Goal: Information Seeking & Learning: Learn about a topic

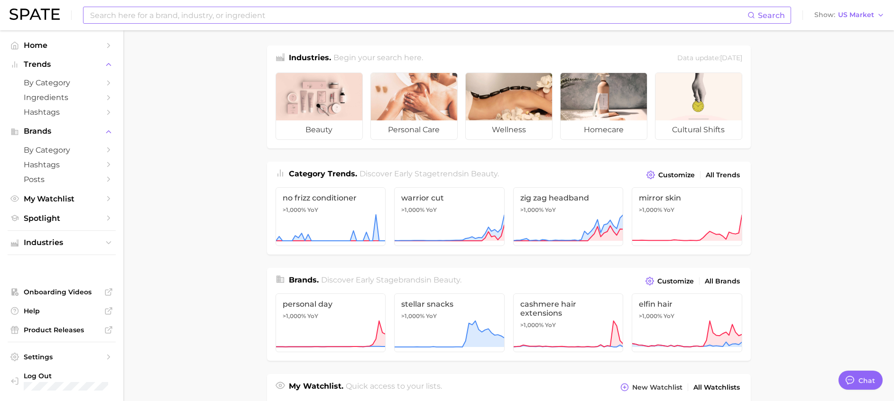
click at [321, 15] on input at bounding box center [418, 15] width 658 height 16
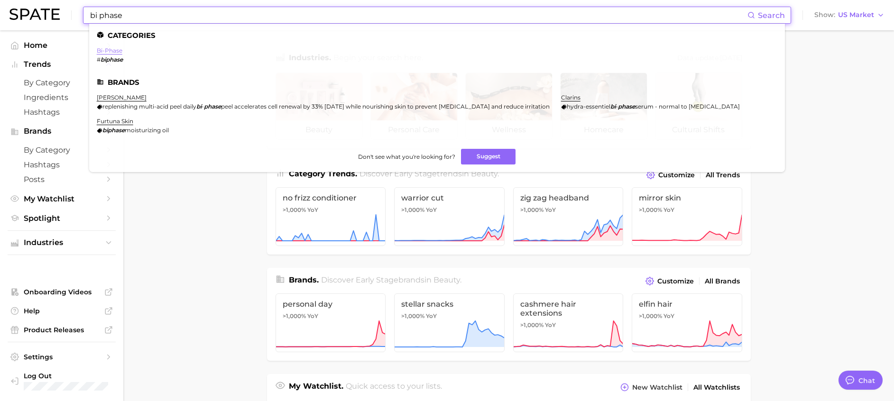
type input "bi phase"
click at [113, 47] on link "bi-phase" at bounding box center [110, 50] width 26 height 7
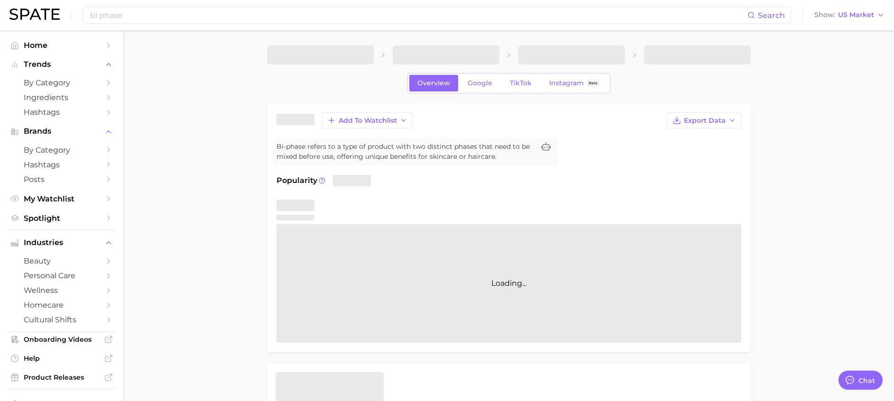
type textarea "x"
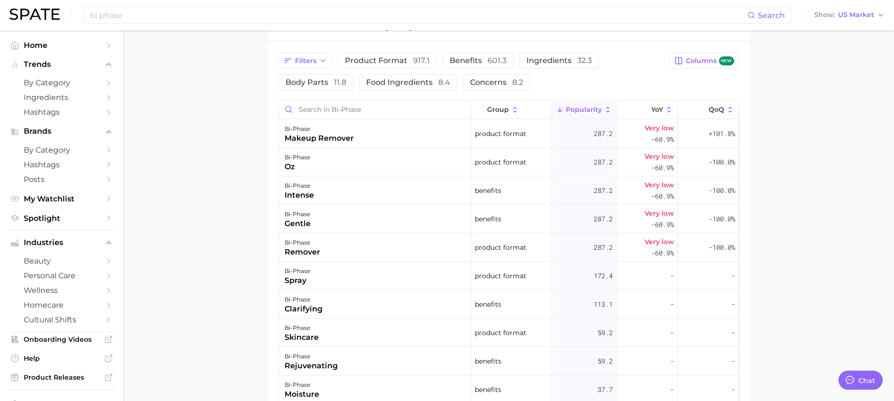
scroll to position [498, 0]
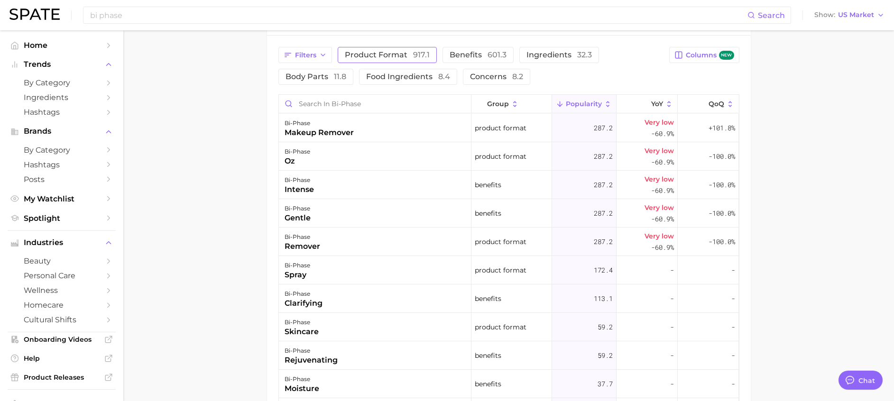
click at [385, 52] on span "product format 917.1" at bounding box center [387, 55] width 85 height 8
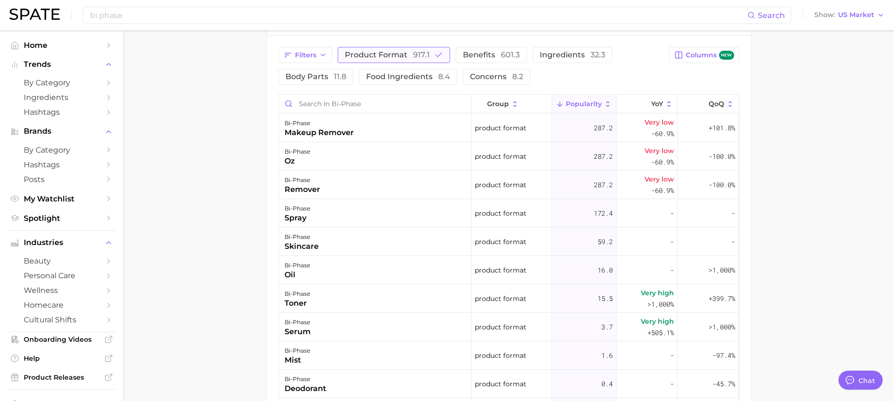
click at [369, 51] on span "product format 917.1" at bounding box center [387, 55] width 85 height 8
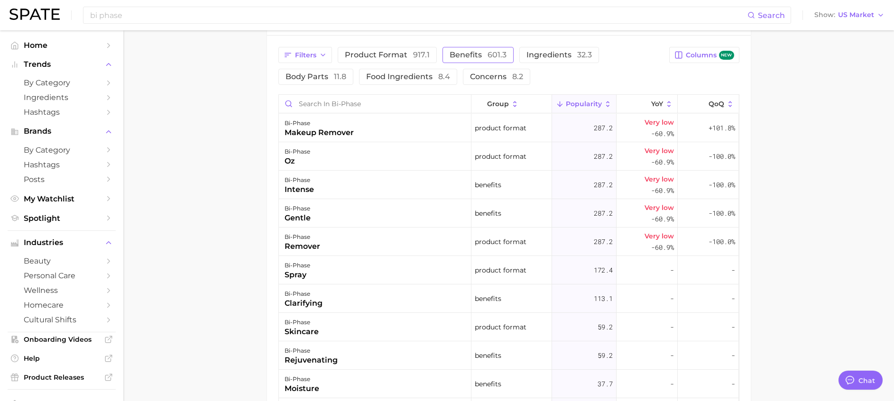
click at [494, 53] on span "601.3" at bounding box center [496, 54] width 19 height 9
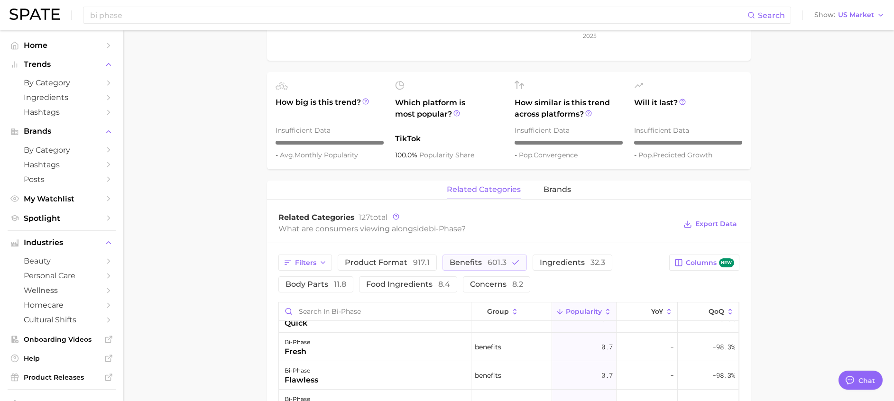
scroll to position [284, 0]
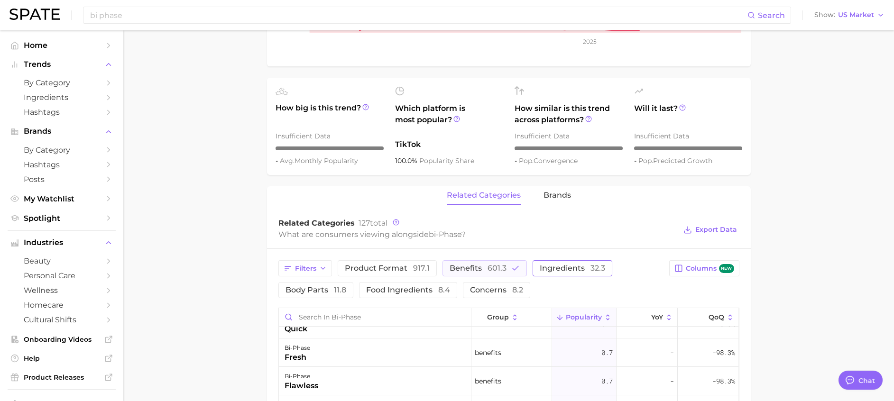
click at [547, 272] on span "ingredients 32.3" at bounding box center [572, 269] width 65 height 8
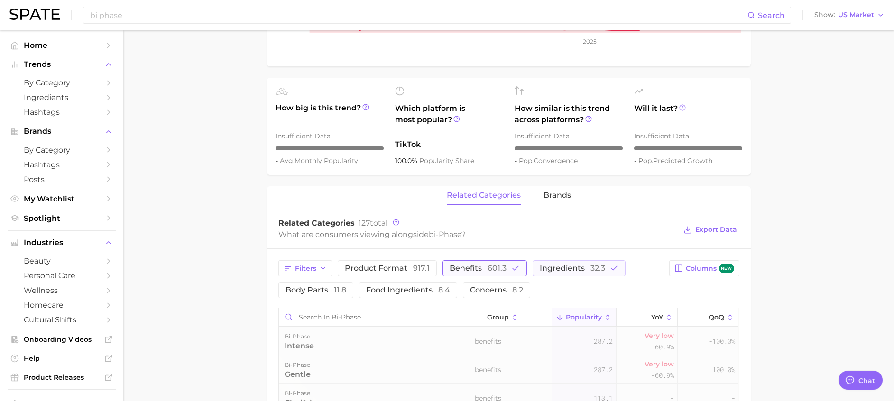
click at [515, 264] on icon "button" at bounding box center [515, 268] width 9 height 9
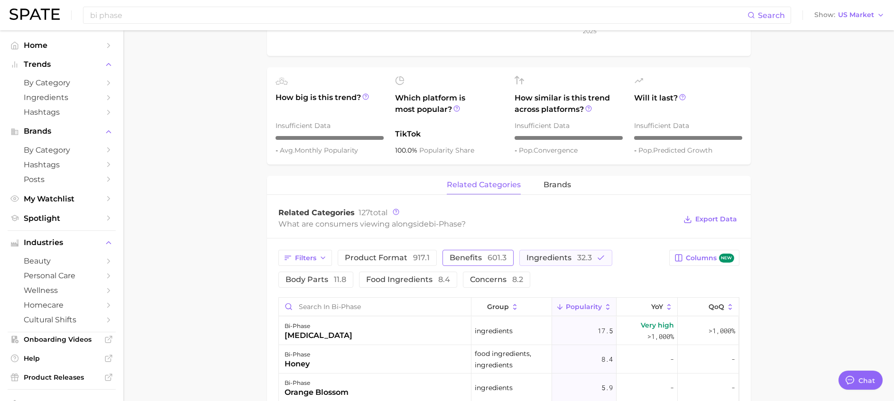
scroll to position [284, 0]
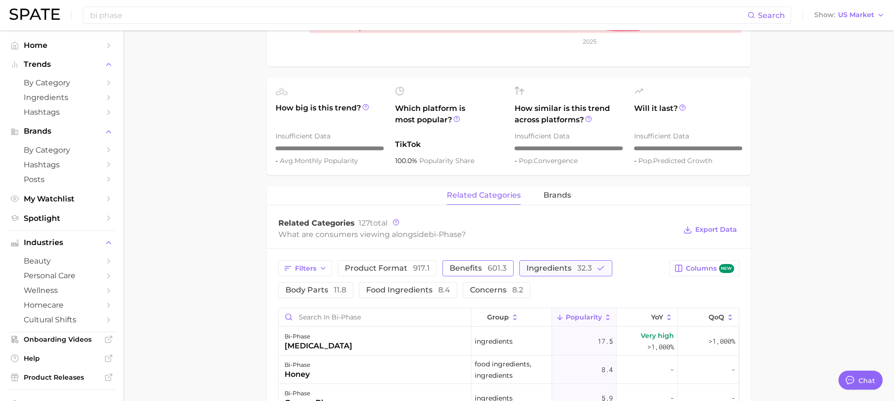
click at [590, 271] on button "ingredients 32.3" at bounding box center [565, 268] width 93 height 16
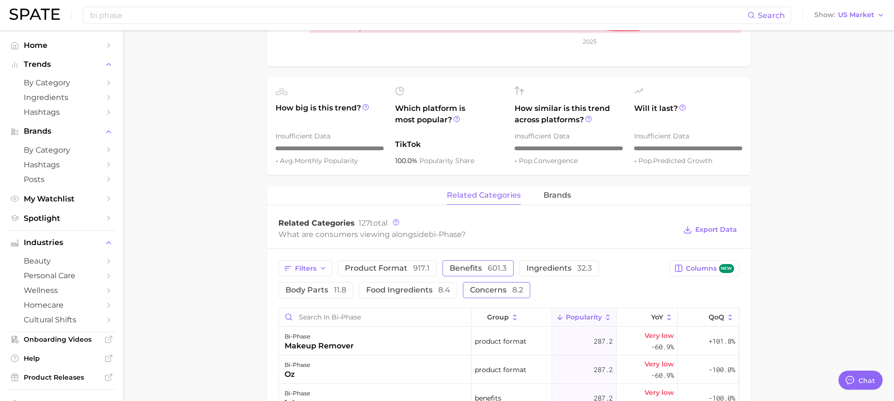
click at [503, 288] on span "concerns 8.2" at bounding box center [496, 290] width 53 height 8
click at [498, 288] on span "concerns 8.2" at bounding box center [496, 290] width 53 height 8
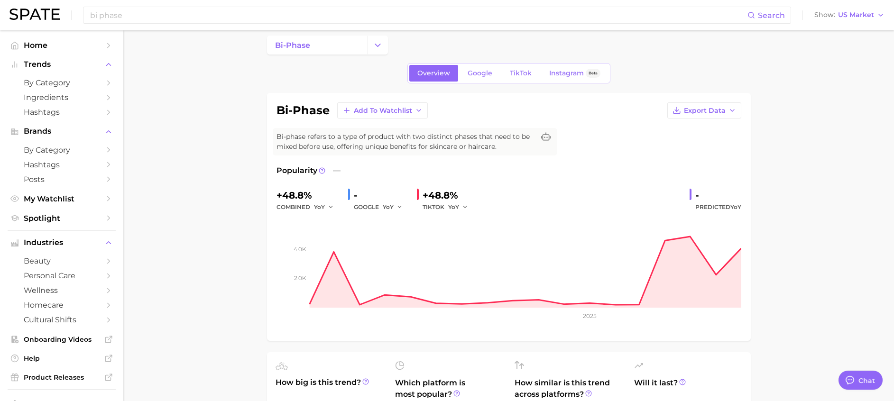
scroll to position [0, 0]
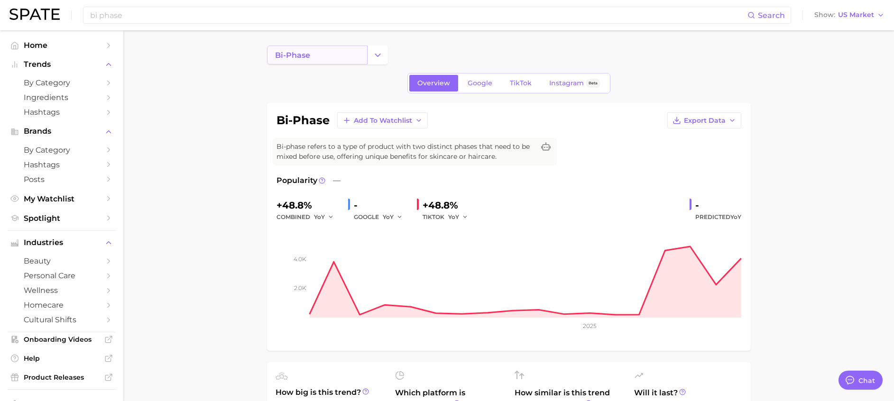
click at [307, 63] on link "bi-phase" at bounding box center [317, 55] width 101 height 19
click at [343, 22] on input at bounding box center [418, 15] width 658 height 16
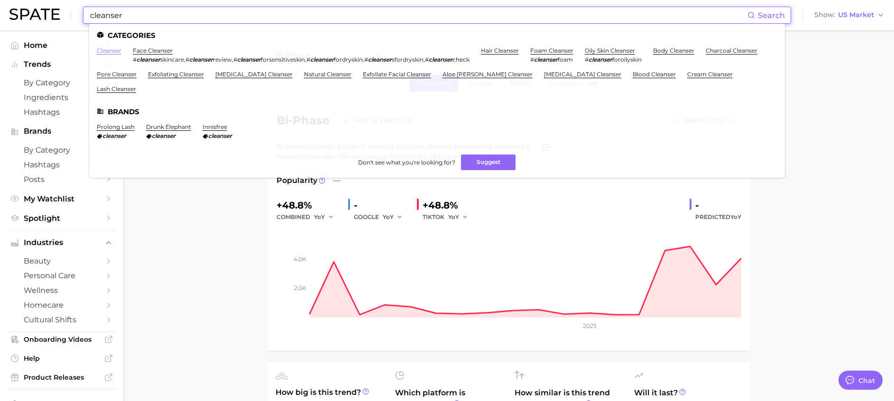
type input "cleanser"
click at [110, 51] on link "cleanser" at bounding box center [109, 50] width 25 height 7
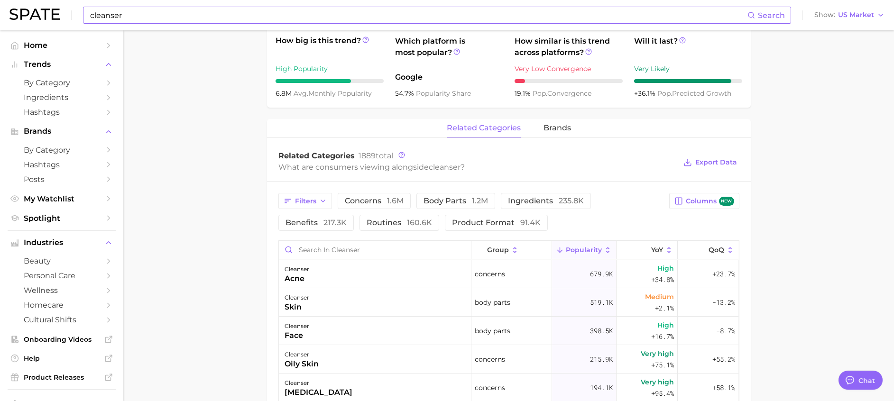
scroll to position [284, 0]
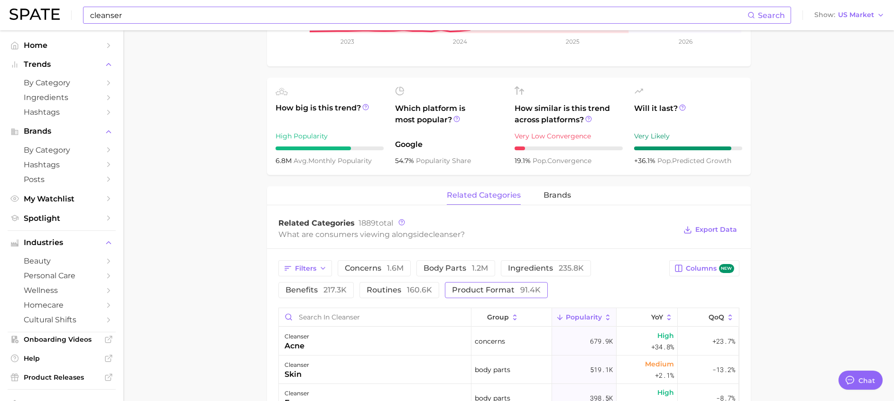
click at [503, 296] on button "product format 91.4k" at bounding box center [496, 290] width 103 height 16
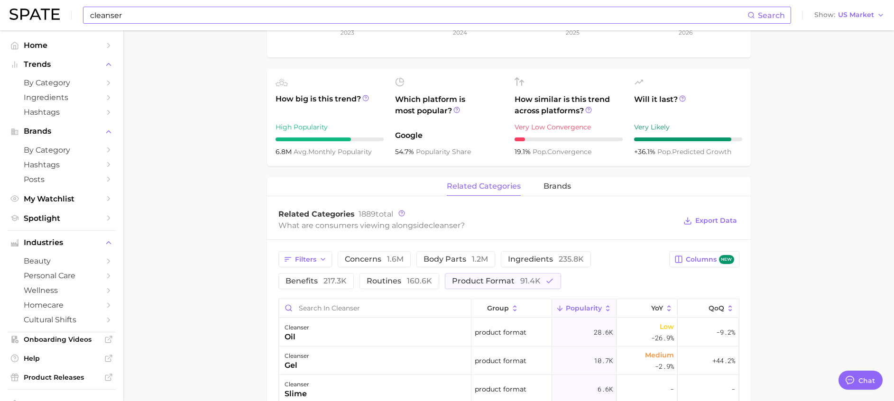
scroll to position [224, 0]
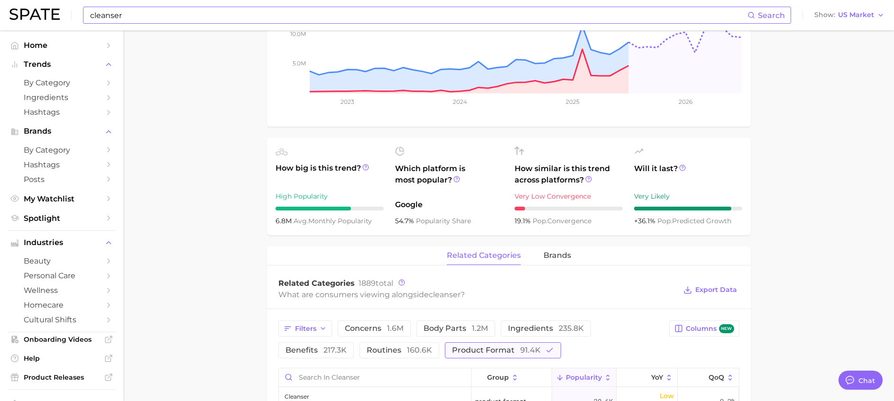
click at [500, 347] on span "product format 91.4k" at bounding box center [496, 351] width 89 height 8
drag, startPoint x: 345, startPoint y: 347, endPoint x: 394, endPoint y: 323, distance: 54.3
click at [344, 347] on span "217.3k" at bounding box center [334, 350] width 23 height 9
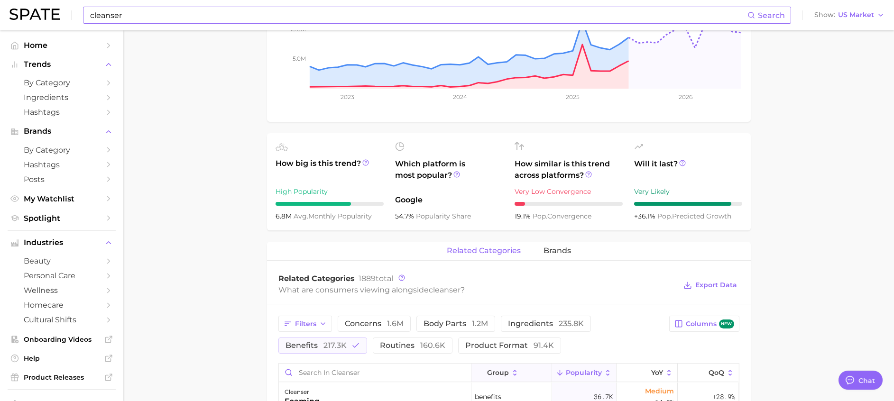
scroll to position [295, 0]
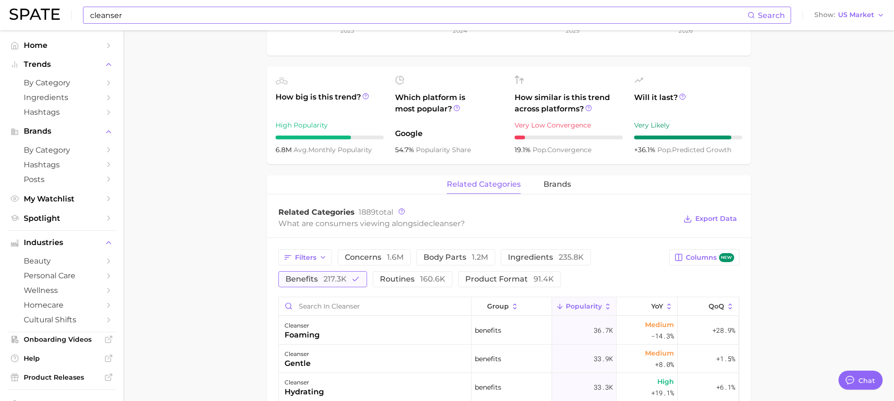
click at [330, 281] on span "217.3k" at bounding box center [334, 279] width 23 height 9
click at [509, 266] on button "ingredients 235.8k" at bounding box center [546, 257] width 90 height 16
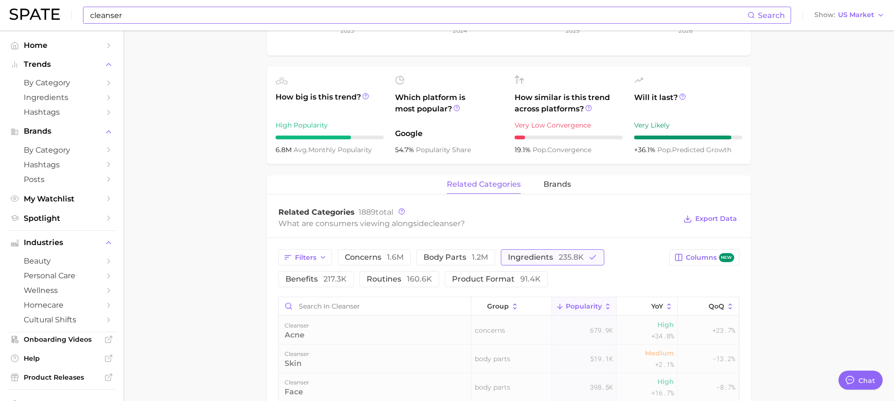
click at [516, 262] on button "ingredients 235.8k" at bounding box center [552, 257] width 103 height 16
click at [455, 257] on span "body parts 1.2m" at bounding box center [455, 258] width 64 height 8
click at [454, 257] on span "body parts 1.2m" at bounding box center [455, 258] width 64 height 8
click at [375, 257] on span "concerns 1.6m" at bounding box center [374, 258] width 59 height 8
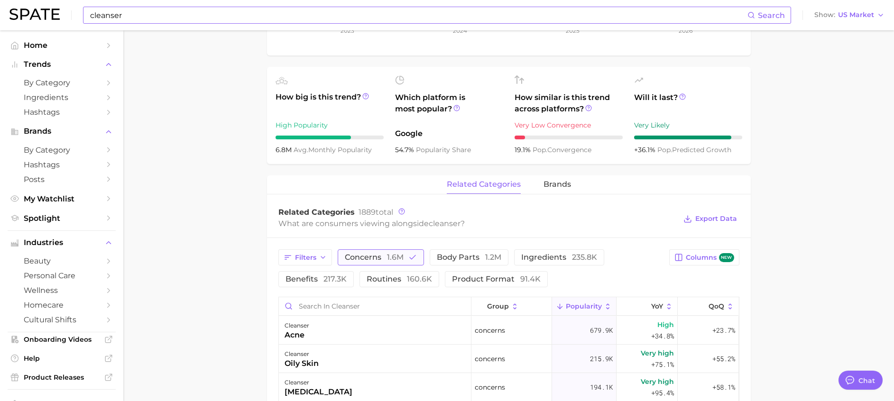
click at [375, 255] on span "concerns 1.6m" at bounding box center [374, 258] width 59 height 8
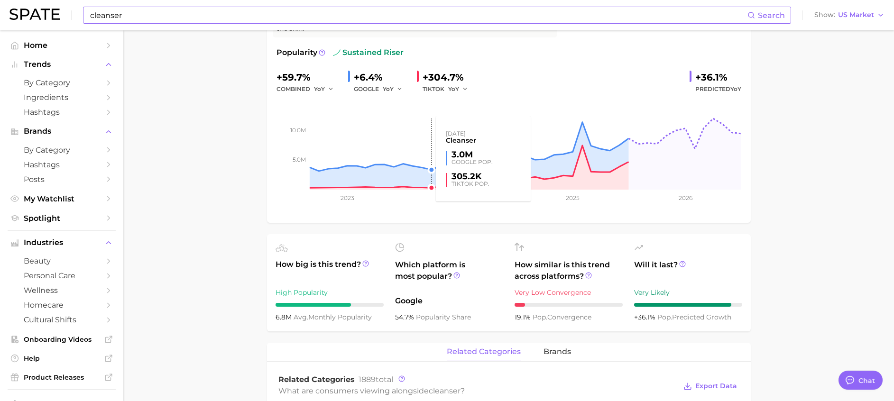
scroll to position [0, 0]
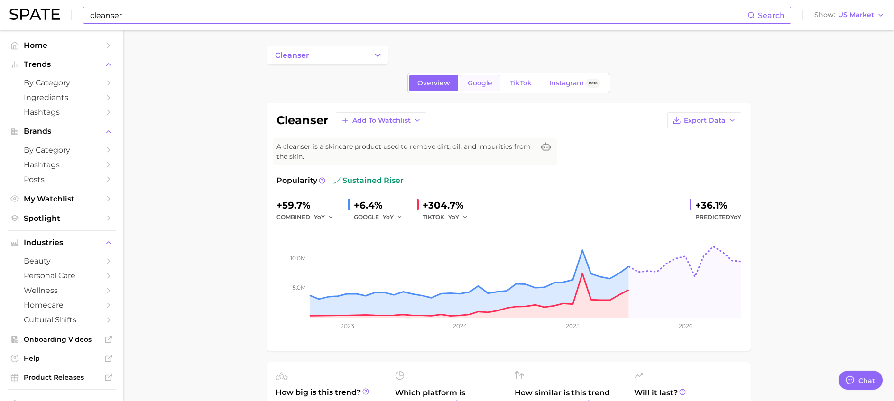
click at [492, 84] on link "Google" at bounding box center [479, 83] width 41 height 17
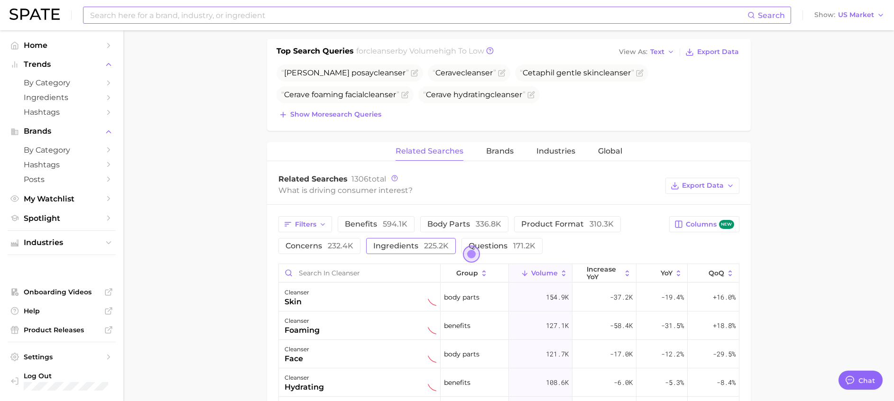
scroll to position [498, 0]
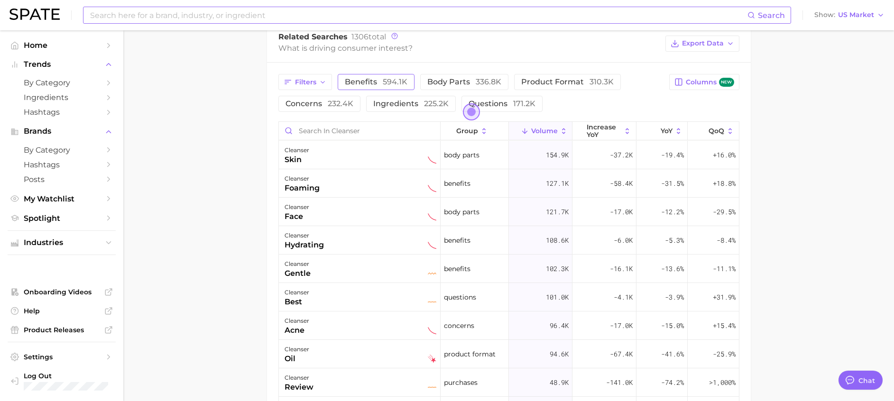
click at [382, 89] on button "benefits 594.1k" at bounding box center [376, 82] width 77 height 16
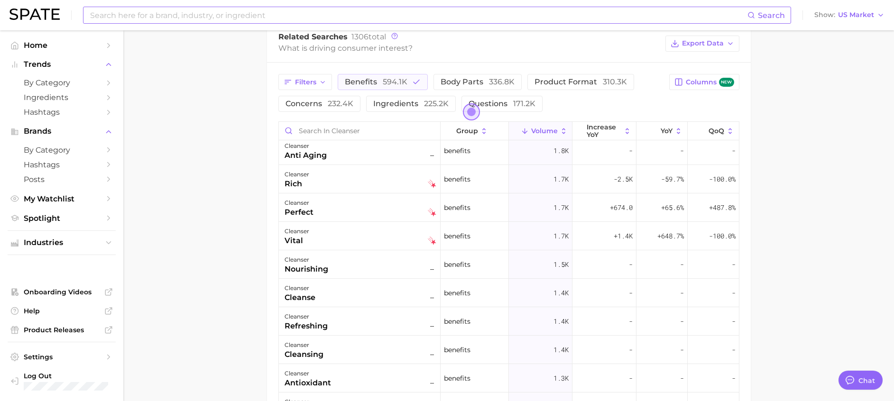
scroll to position [1565, 0]
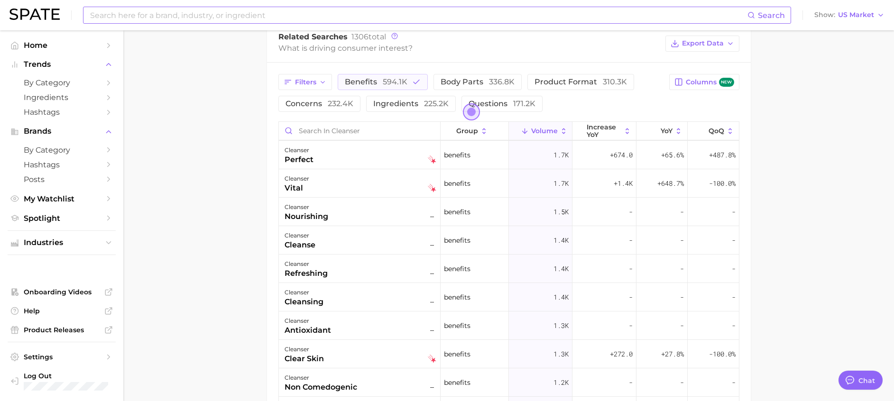
click at [400, 81] on span "594.1k" at bounding box center [395, 81] width 25 height 9
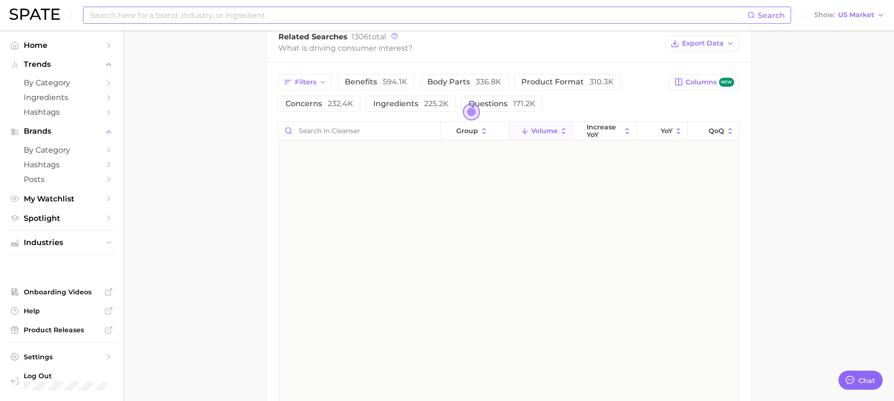
scroll to position [0, 0]
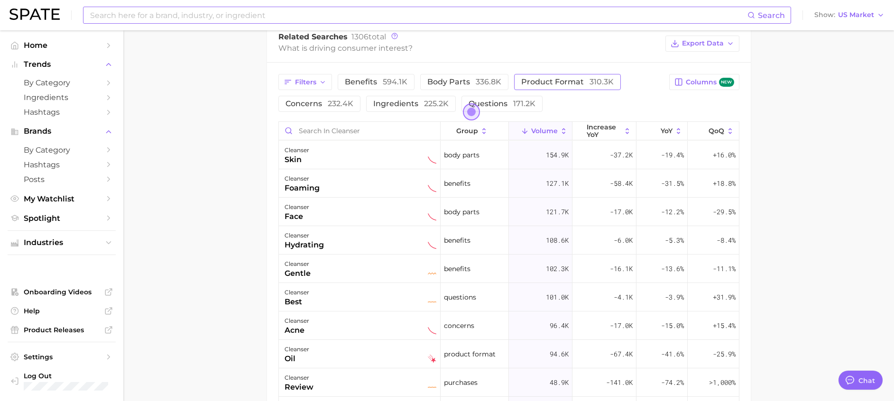
click at [556, 85] on span "product format 310.3k" at bounding box center [567, 81] width 92 height 9
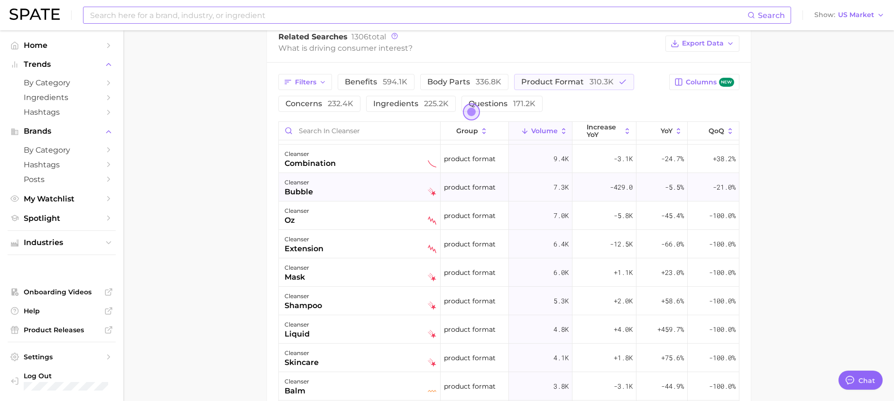
scroll to position [213, 0]
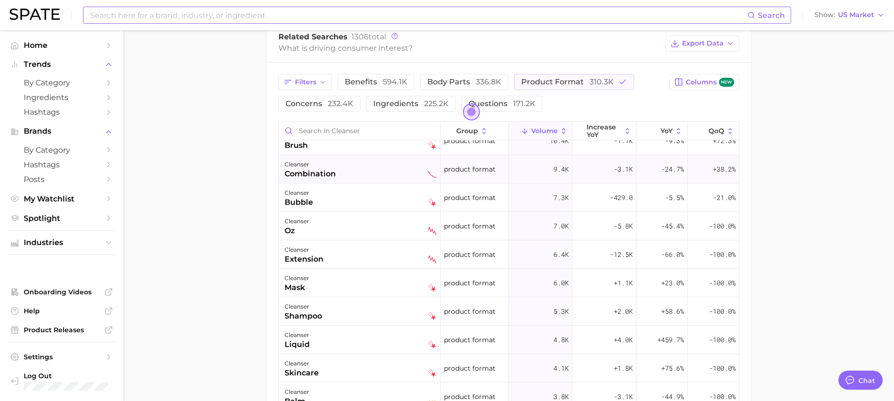
click at [339, 171] on div "cleanser combination" at bounding box center [360, 169] width 152 height 21
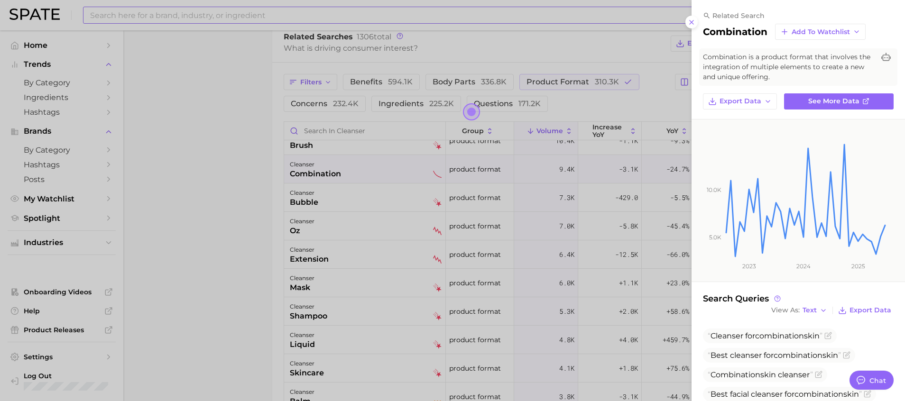
click at [252, 192] on div at bounding box center [452, 200] width 905 height 401
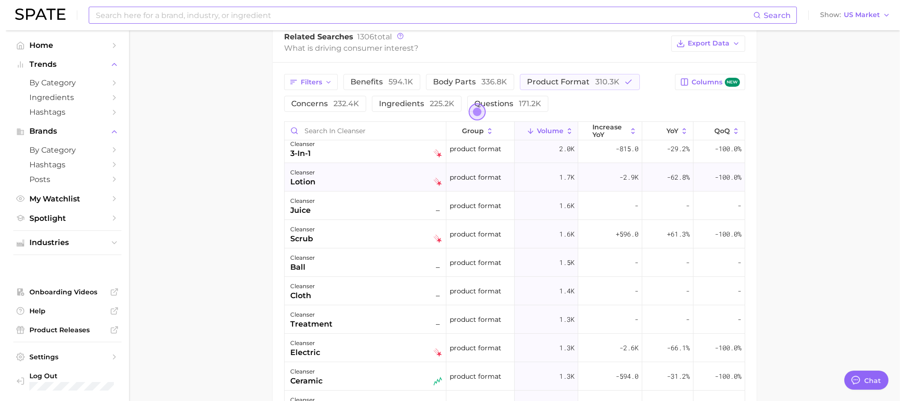
scroll to position [711, 0]
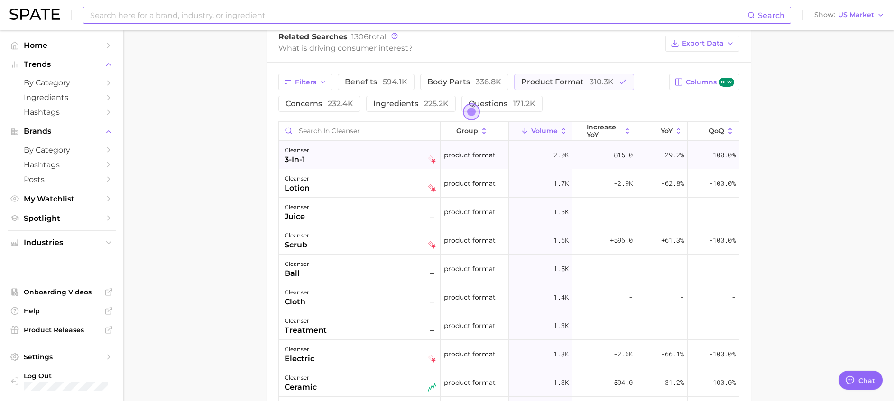
click at [335, 162] on div "cleanser 3-in-1" at bounding box center [360, 155] width 152 height 21
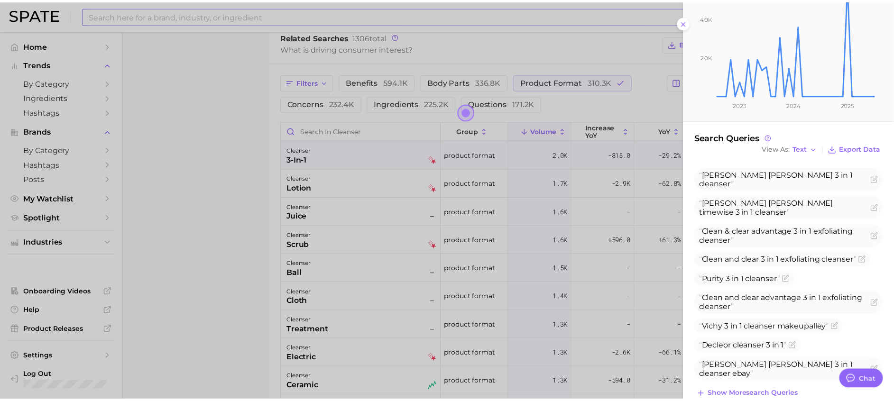
scroll to position [169, 0]
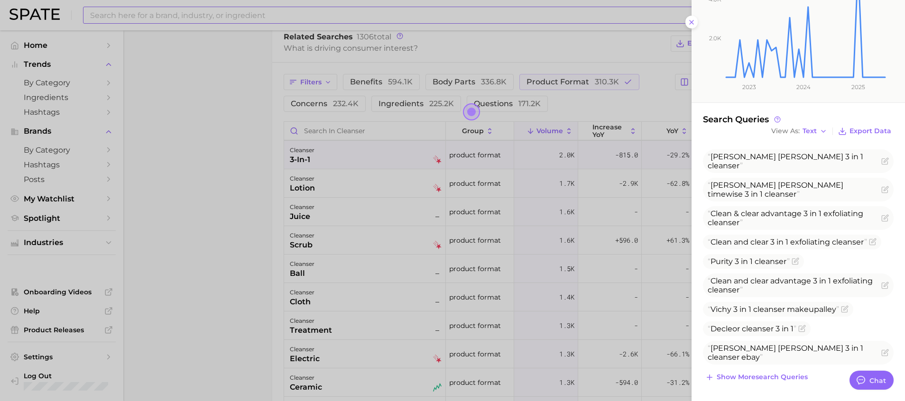
drag, startPoint x: 229, startPoint y: 235, endPoint x: 231, endPoint y: 230, distance: 5.1
click at [229, 234] on div at bounding box center [452, 200] width 905 height 401
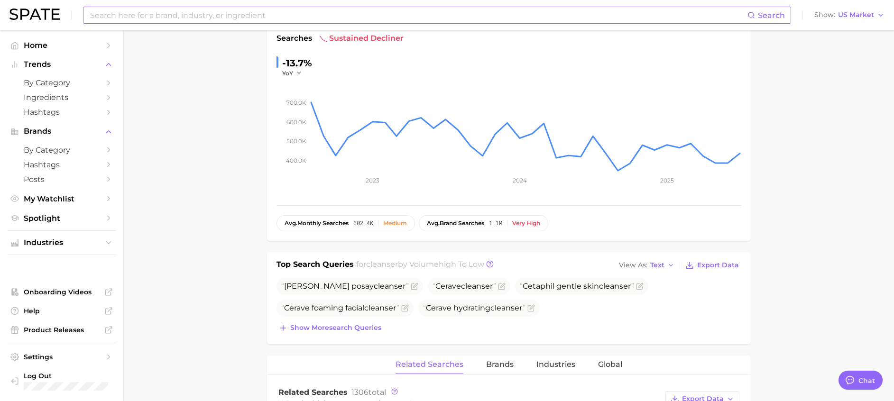
scroll to position [0, 0]
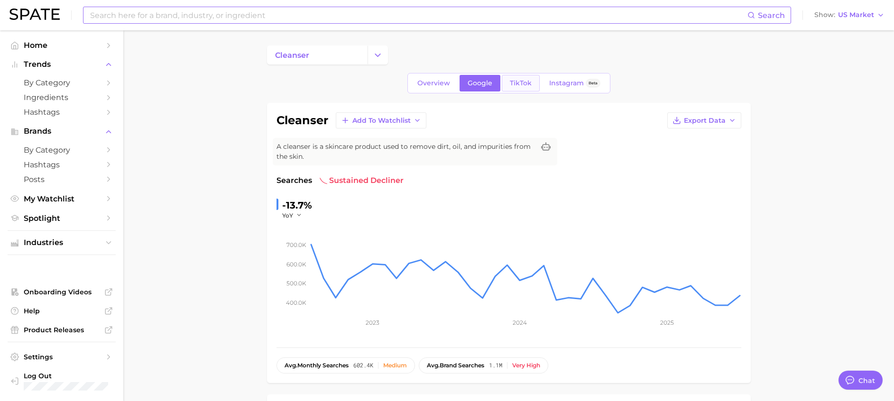
click at [532, 87] on link "TikTok" at bounding box center [521, 83] width 38 height 17
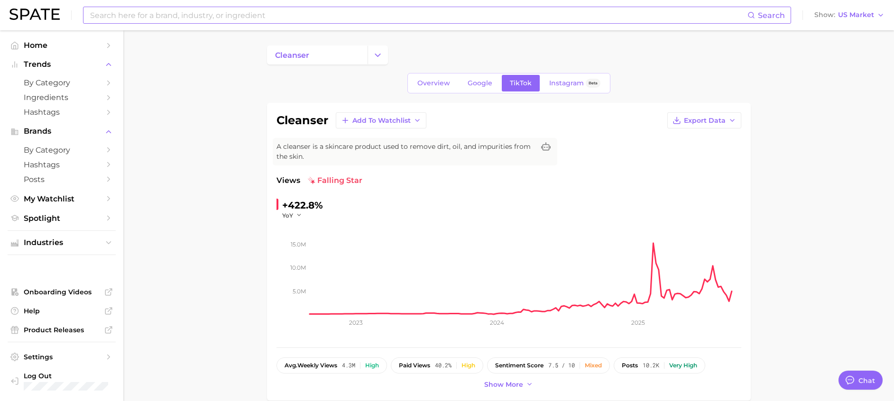
scroll to position [284, 0]
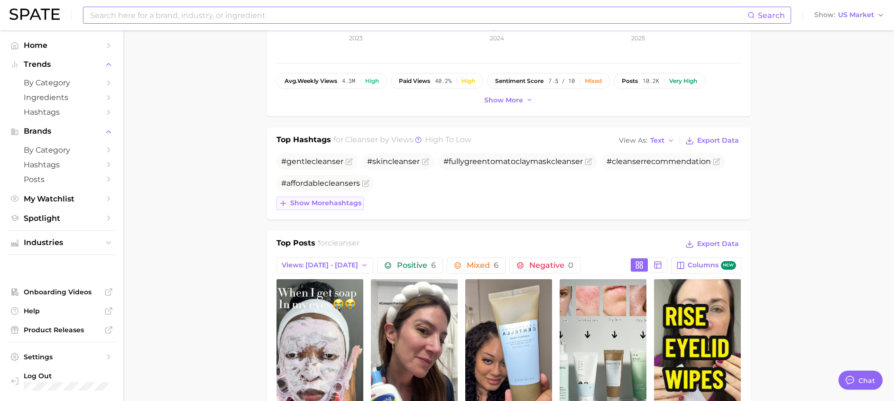
click at [341, 206] on span "Show more hashtags" at bounding box center [325, 203] width 71 height 8
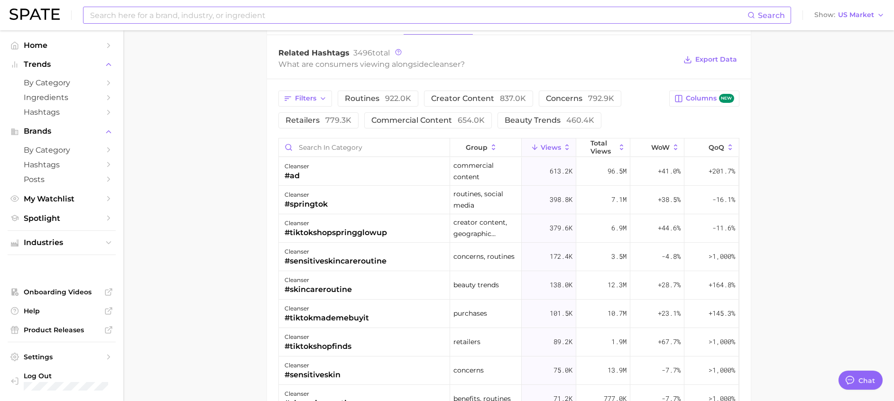
scroll to position [614, 0]
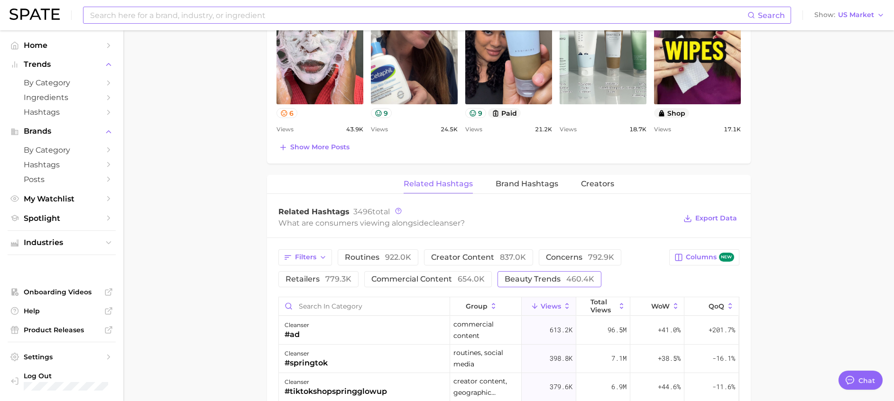
click at [538, 274] on button "beauty trends 460.4k" at bounding box center [549, 279] width 104 height 16
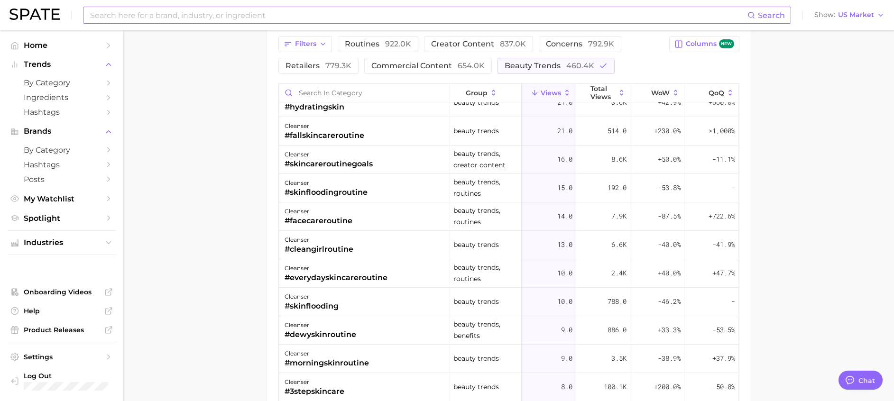
scroll to position [1067, 0]
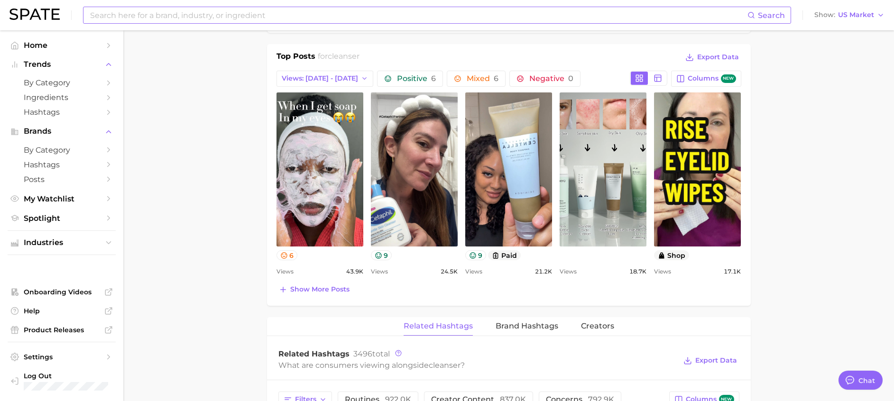
scroll to position [187, 0]
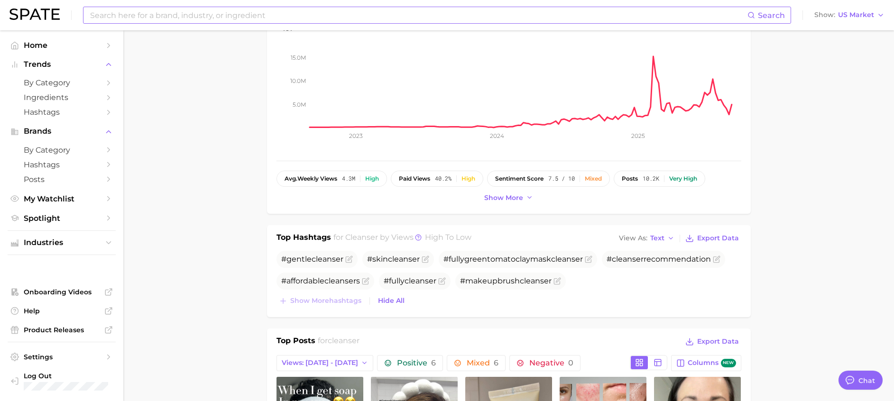
click at [168, 13] on input at bounding box center [418, 15] width 658 height 16
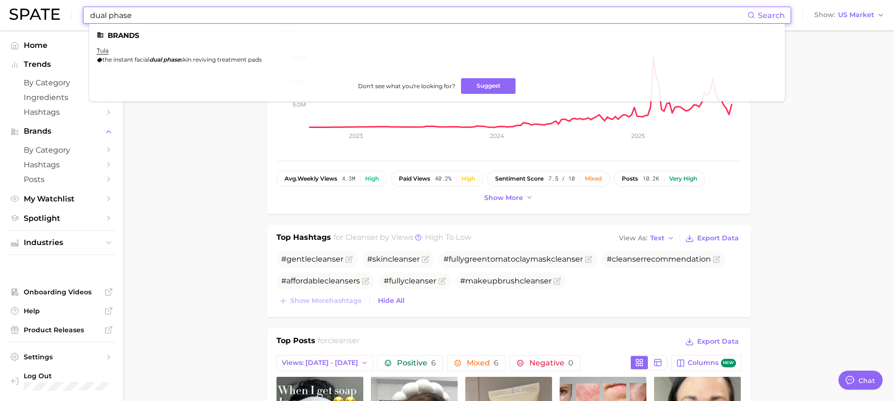
type input "dual phase"
